Goal: Transaction & Acquisition: Purchase product/service

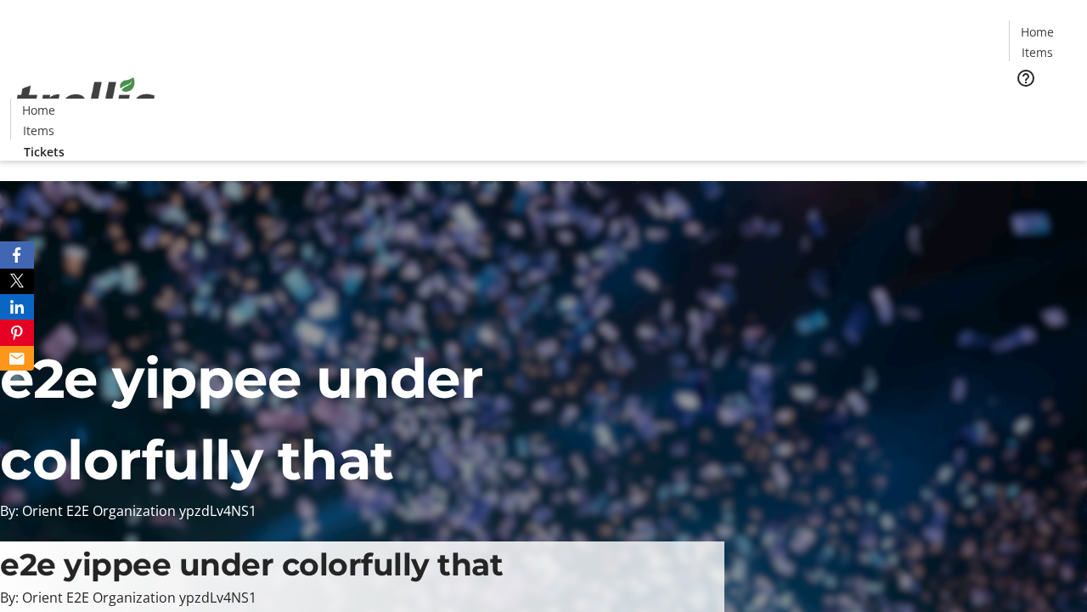
click at [1023, 99] on span "Tickets" at bounding box center [1043, 108] width 41 height 18
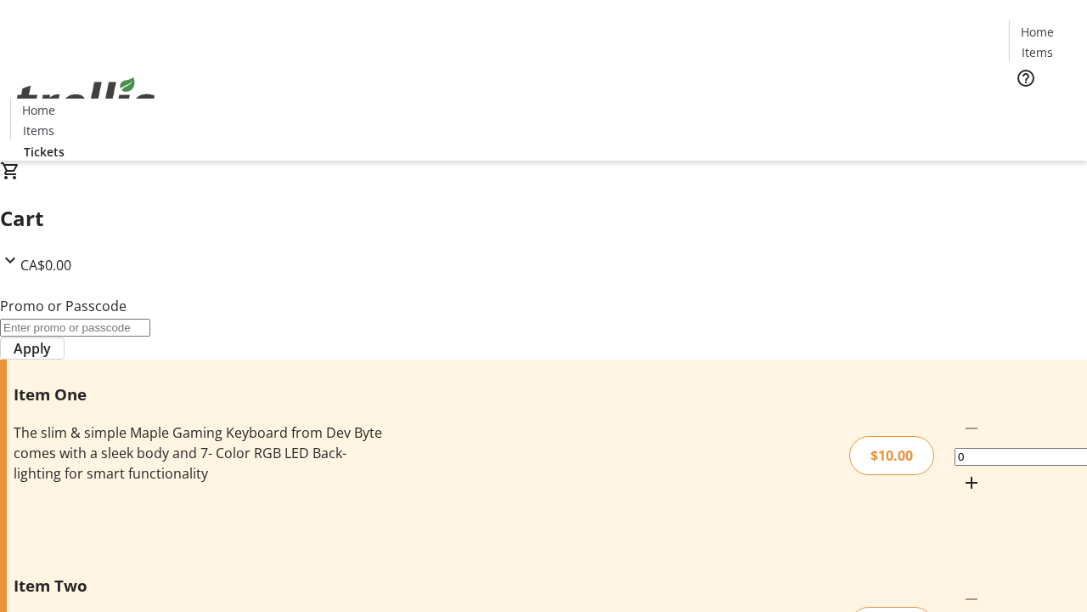
click at [962, 472] on mat-icon "Increment by one" at bounding box center [972, 482] width 20 height 20
type input "1"
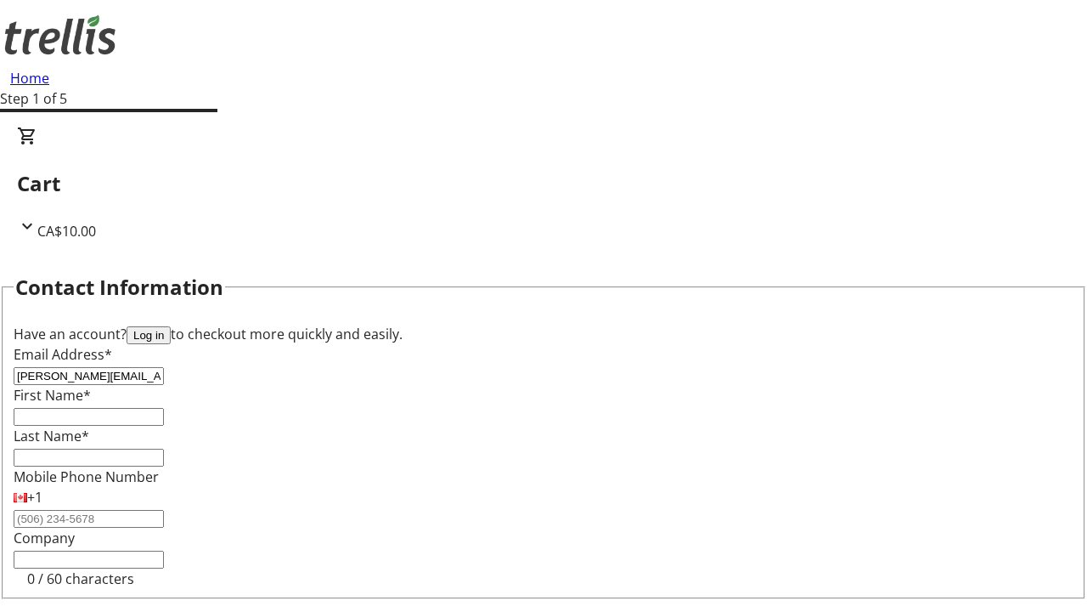
type input "[PERSON_NAME][EMAIL_ADDRESS][DOMAIN_NAME]"
type input "[PERSON_NAME]"
type input "Bins"
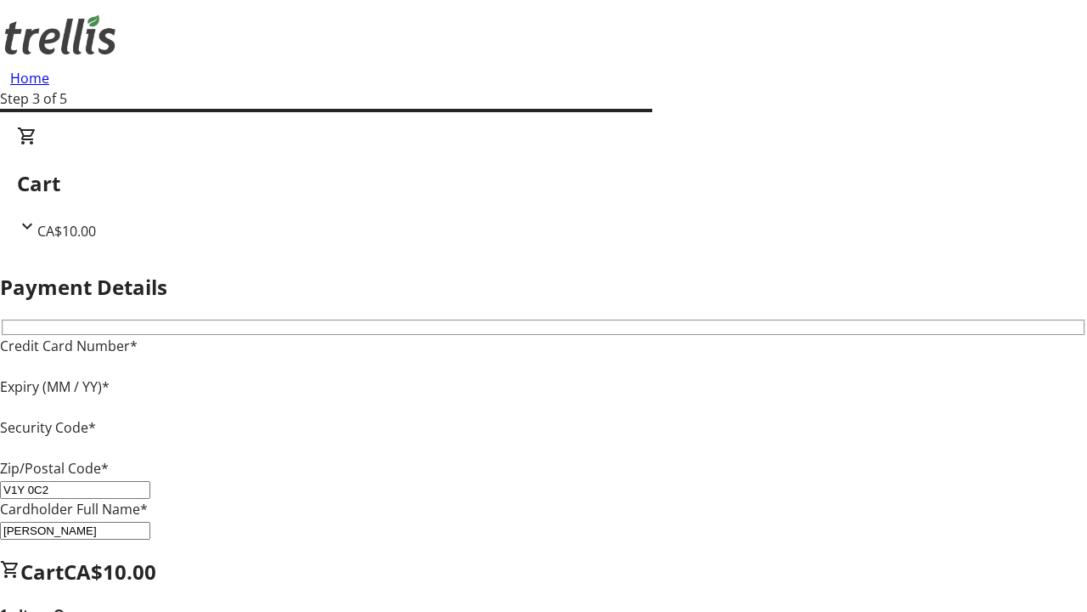
type input "V1Y 0C2"
